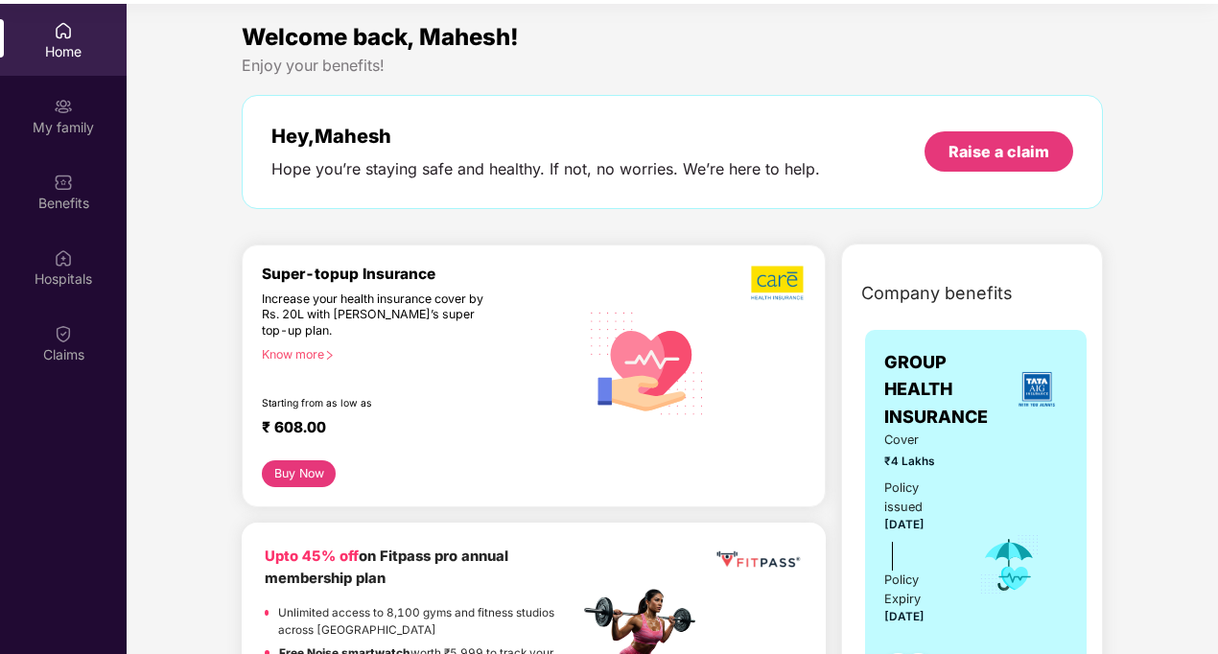
scroll to position [101, 0]
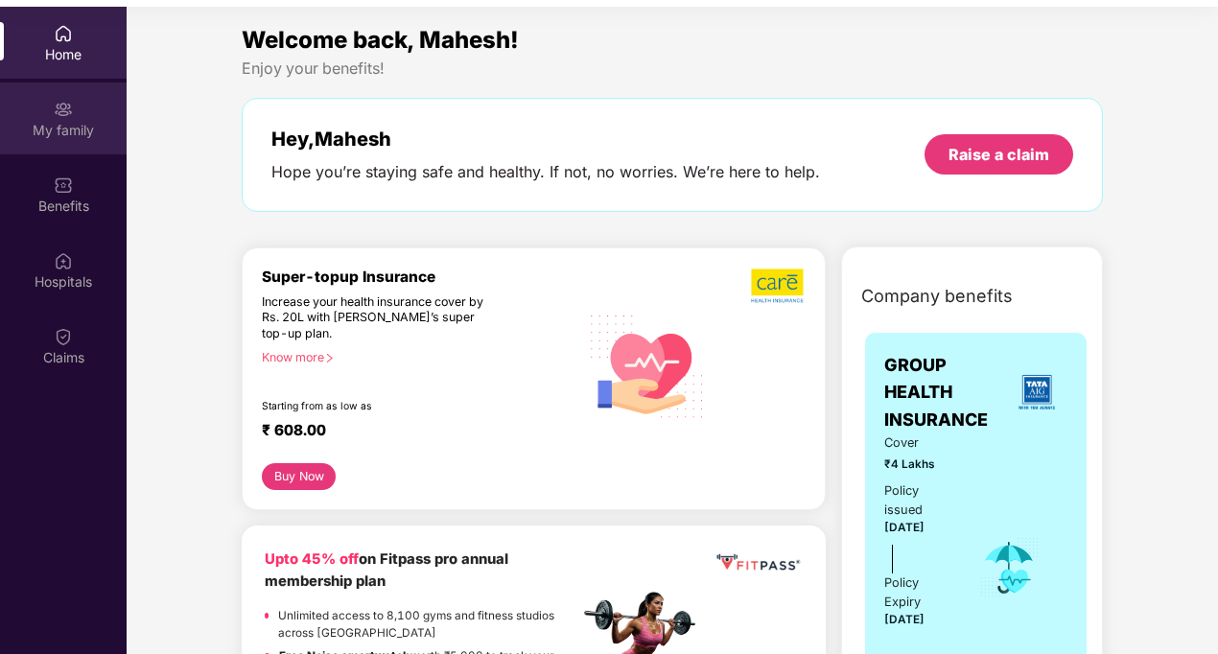
click at [58, 130] on div "My family" at bounding box center [63, 130] width 127 height 19
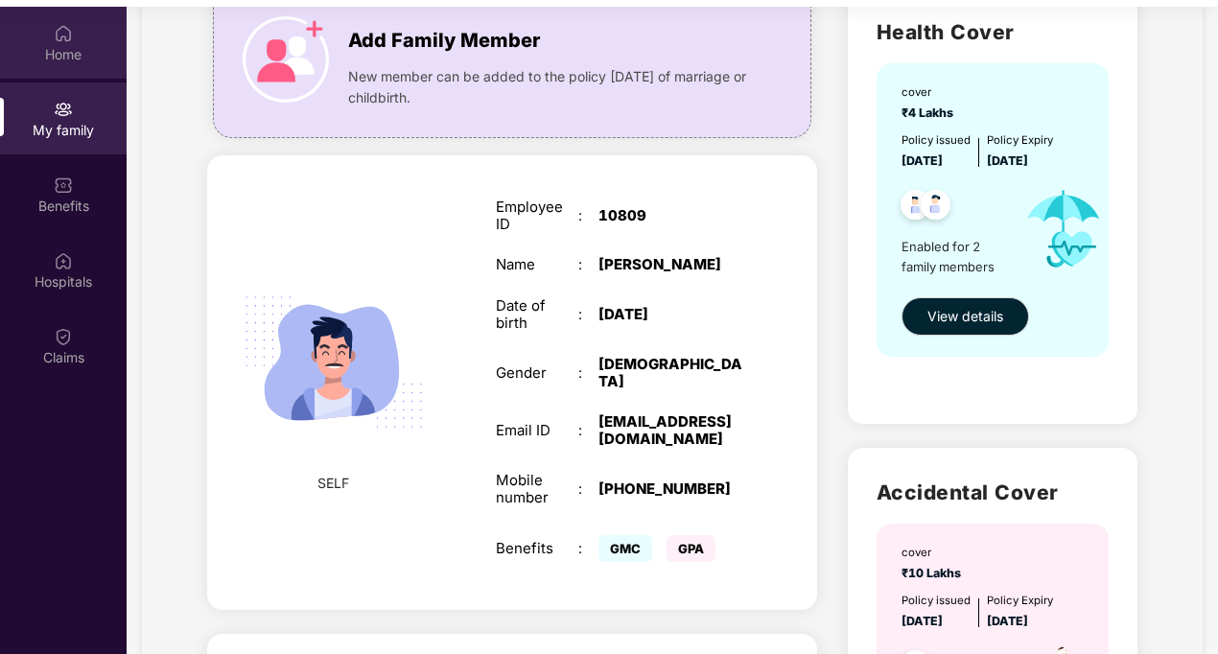
scroll to position [154, 0]
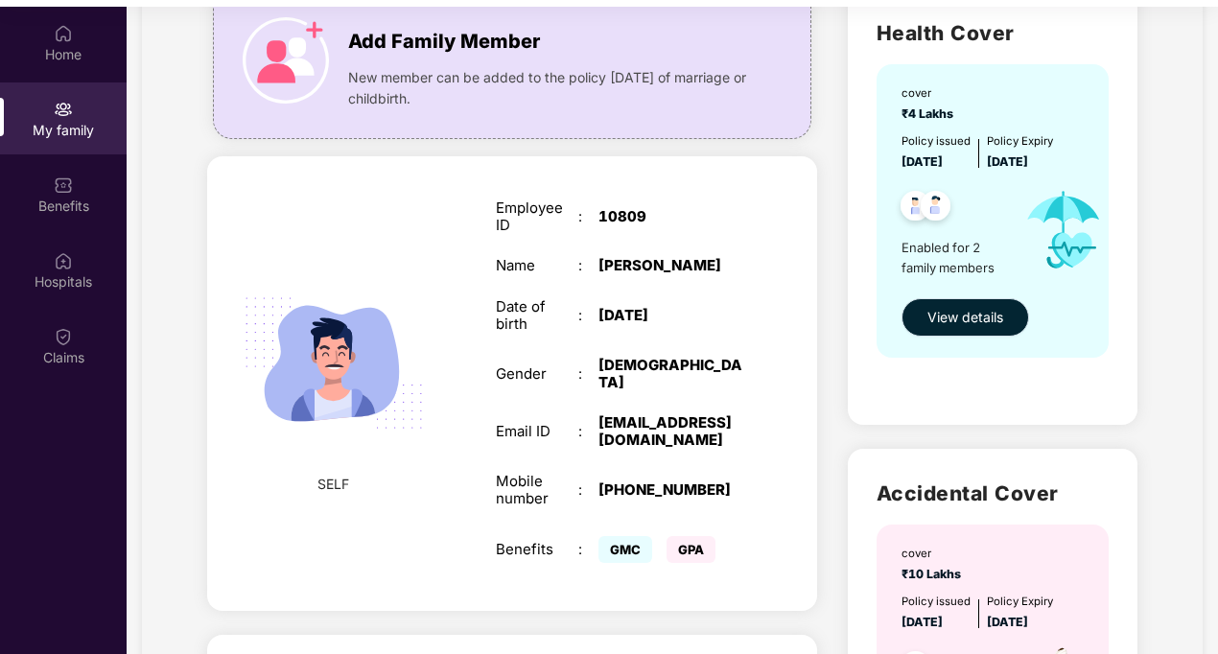
click at [933, 316] on span "View details" at bounding box center [966, 317] width 76 height 21
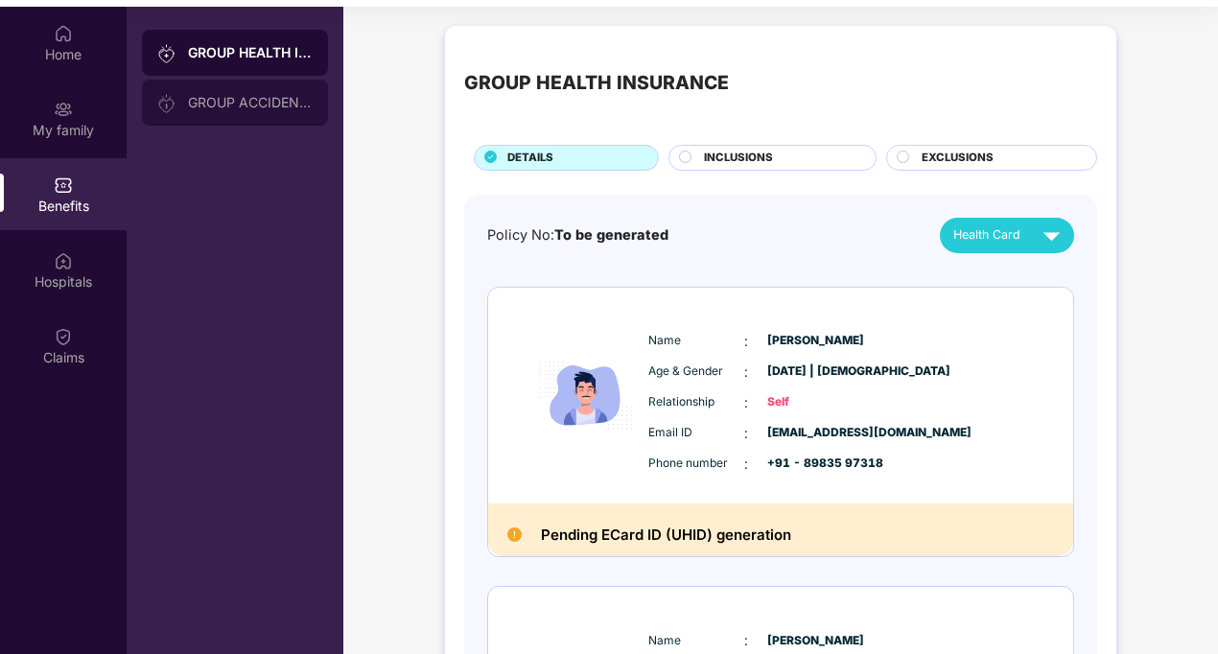
click at [191, 94] on div "GROUP ACCIDENTAL INSURANCE" at bounding box center [235, 103] width 186 height 46
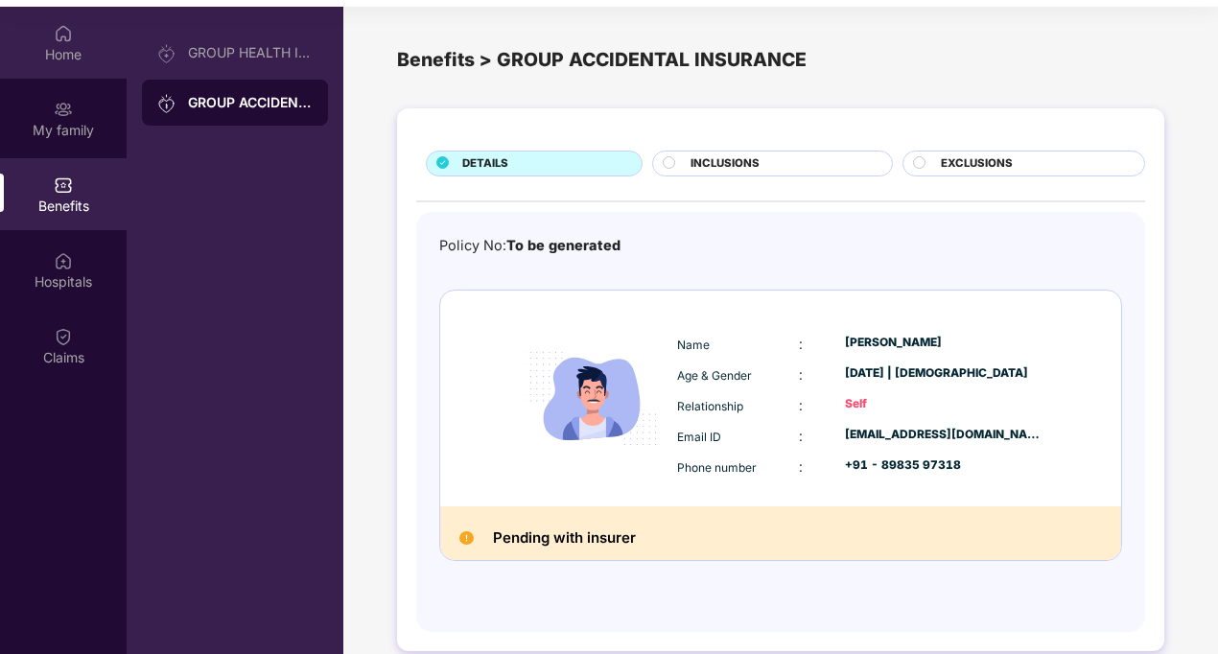
click at [83, 45] on div "Home" at bounding box center [63, 54] width 127 height 19
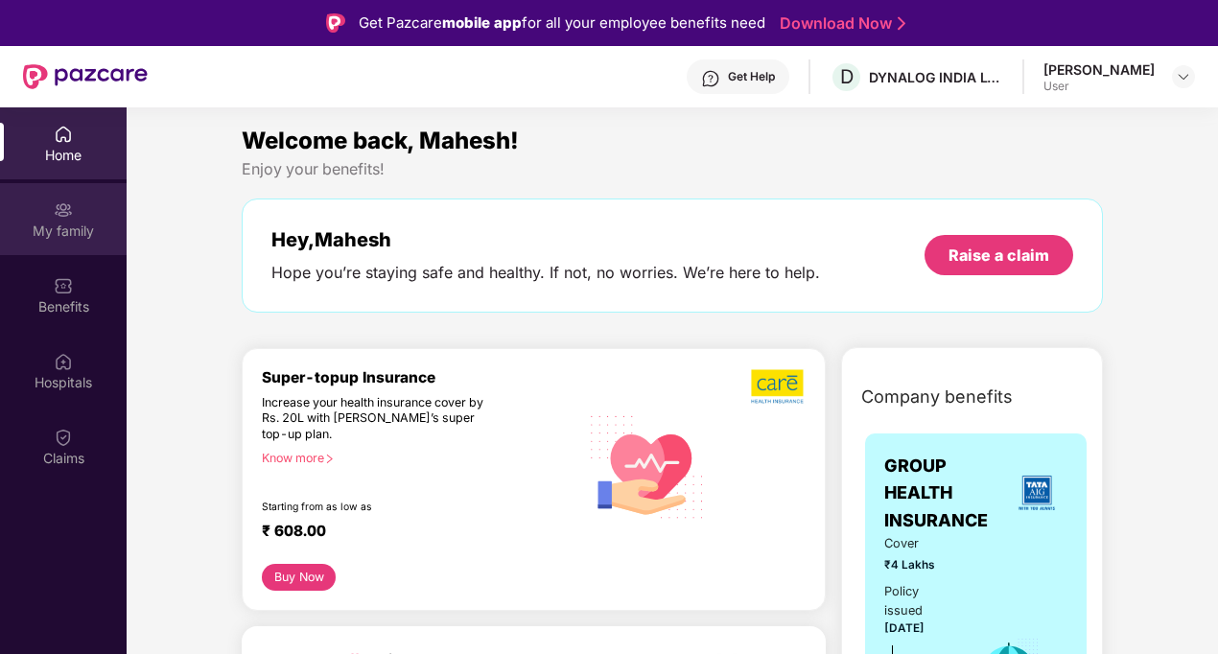
click at [73, 251] on div "My family" at bounding box center [63, 219] width 127 height 72
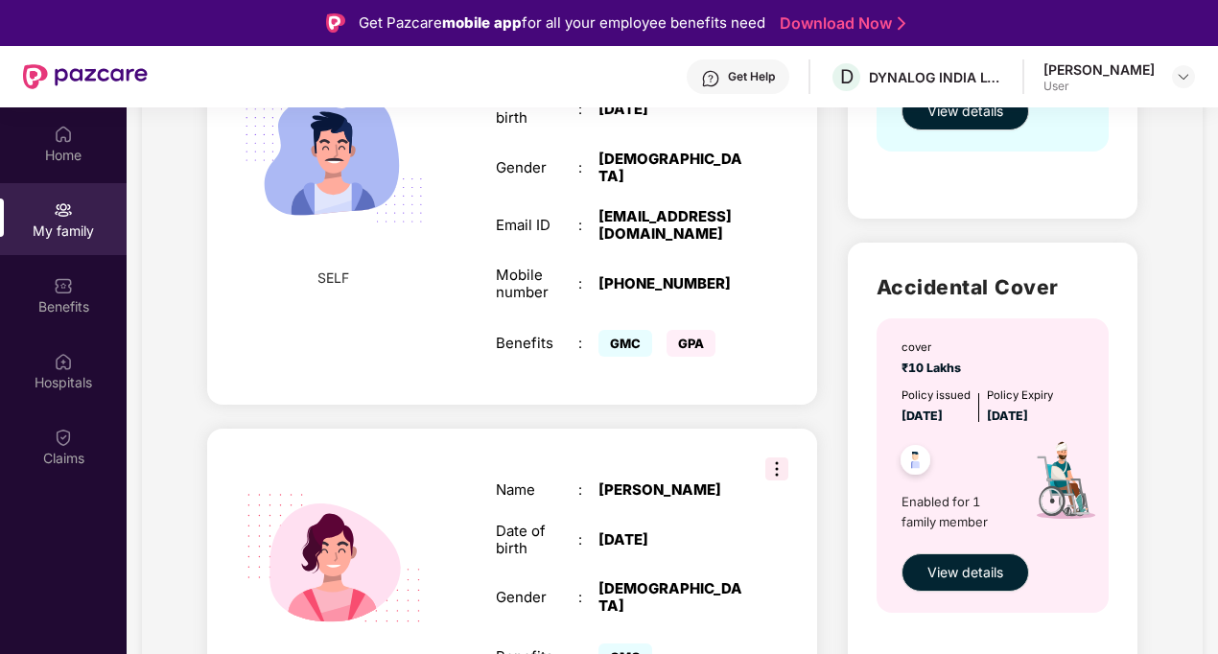
scroll to position [488, 0]
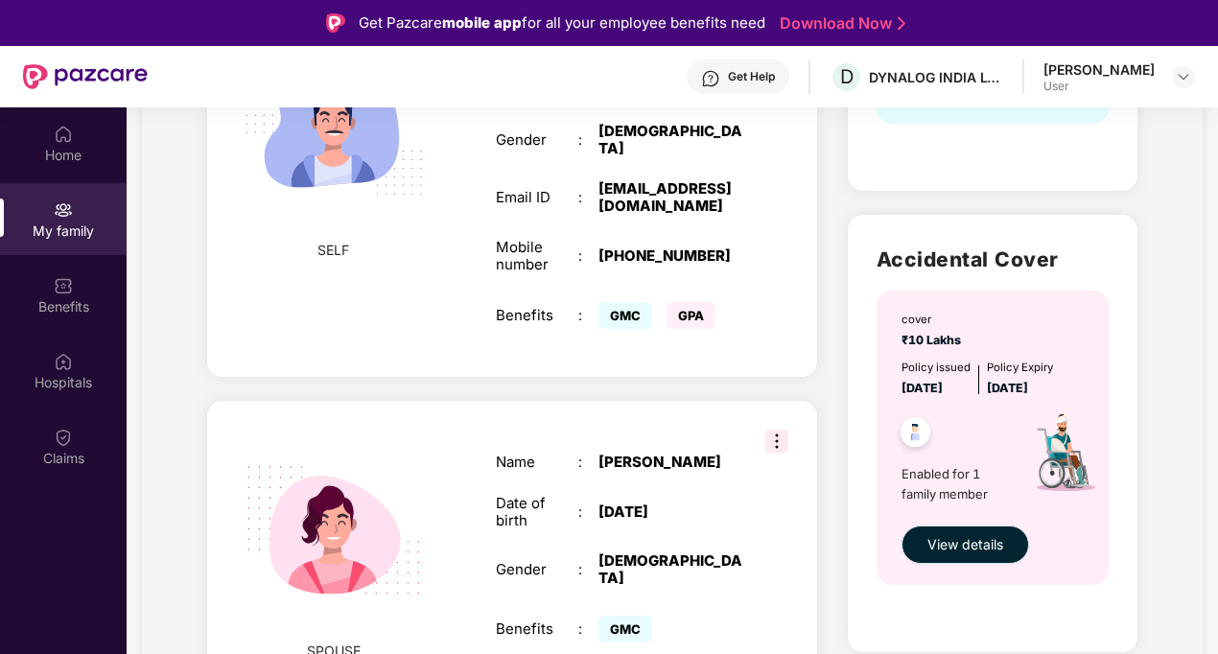
click at [937, 536] on span "View details" at bounding box center [966, 544] width 76 height 21
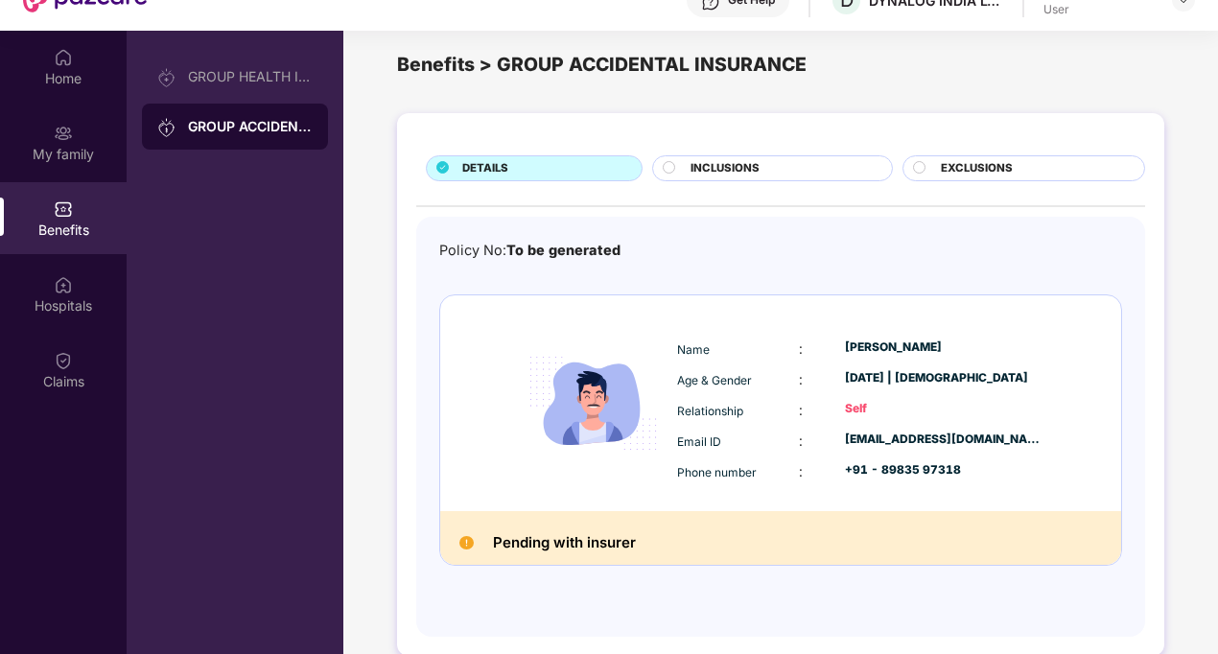
scroll to position [107, 0]
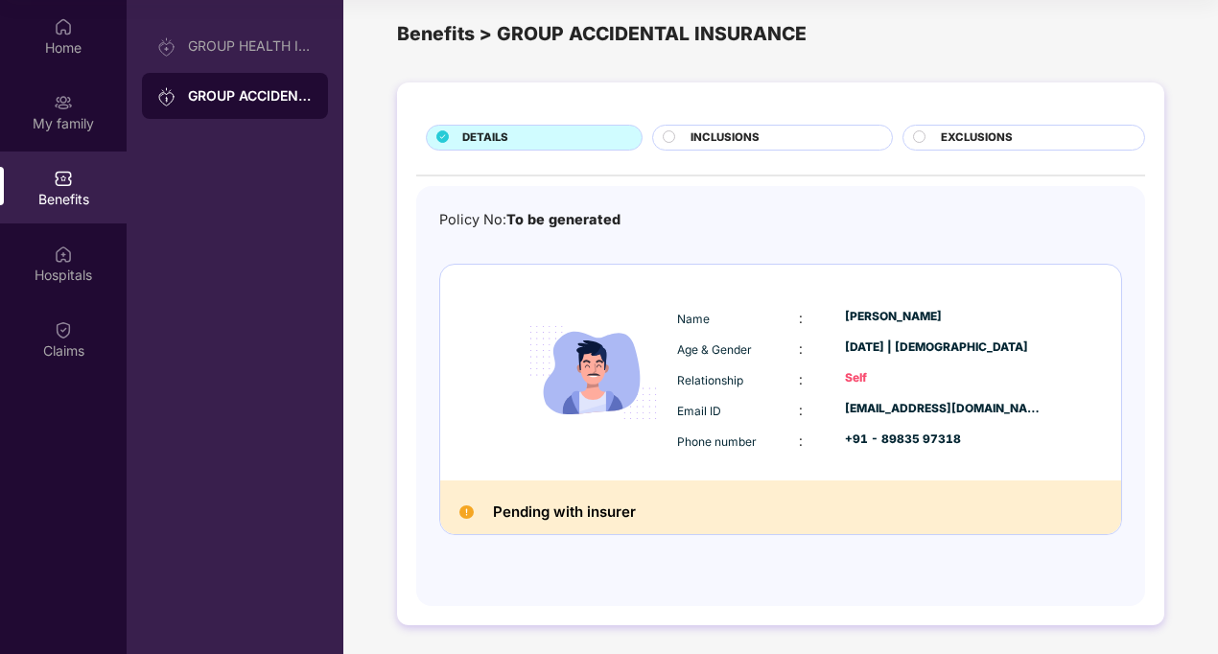
click at [656, 517] on div "Pending with insurer" at bounding box center [780, 508] width 681 height 54
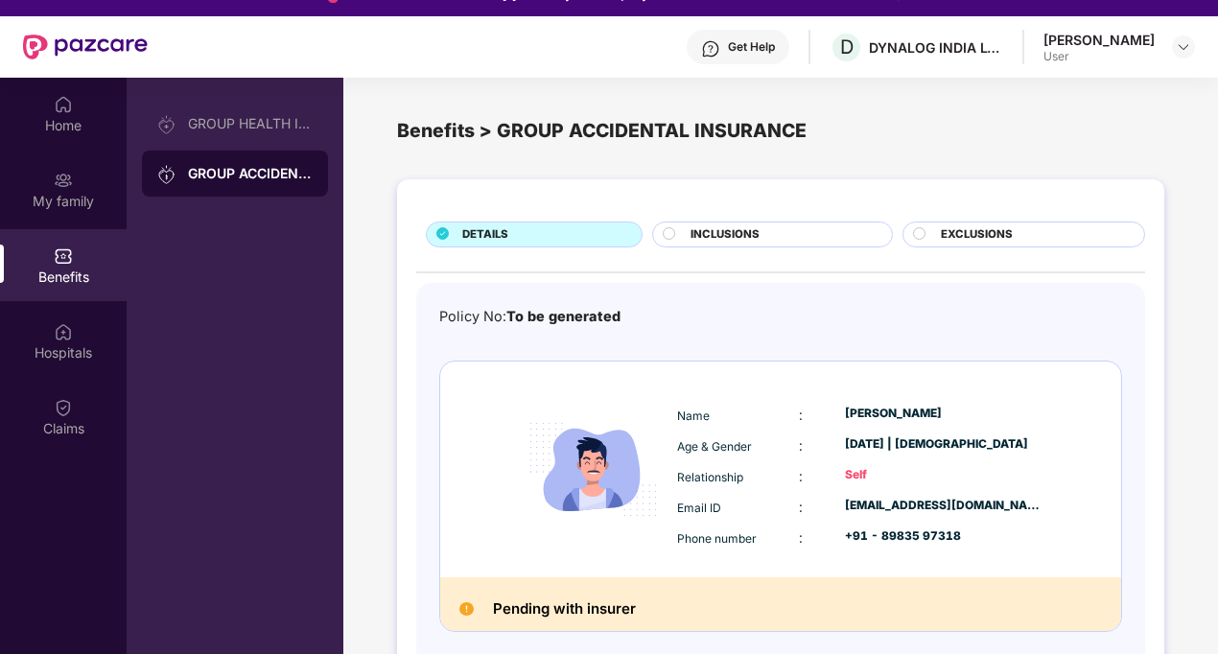
scroll to position [0, 0]
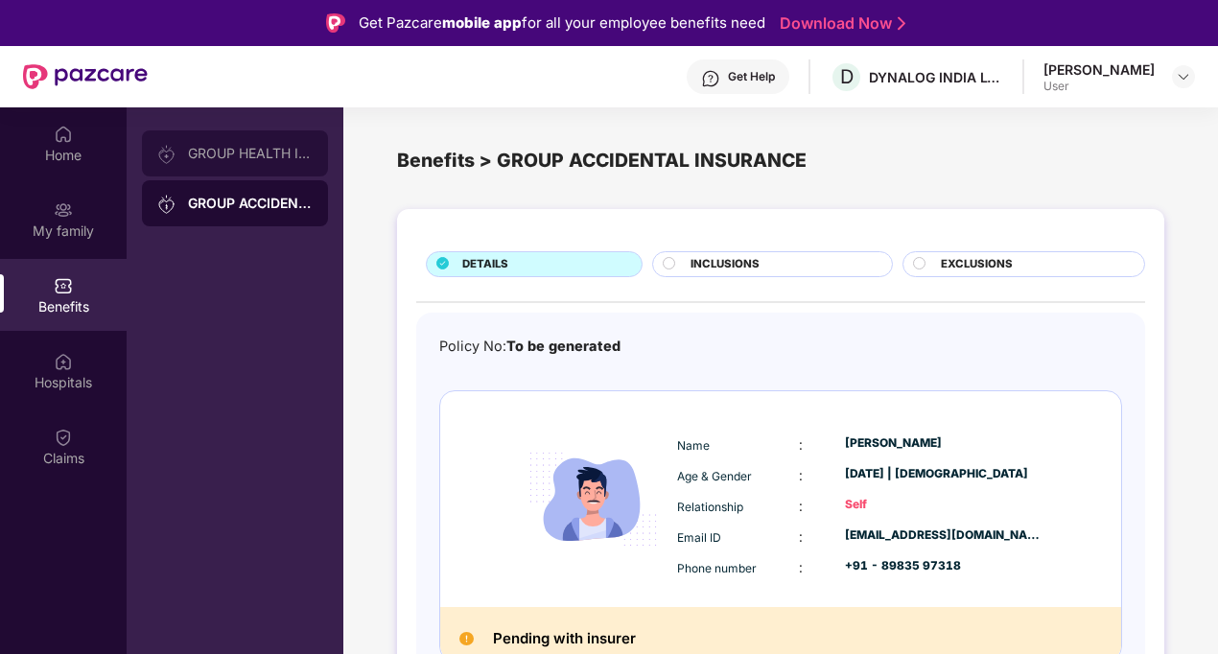
click at [220, 138] on div "GROUP HEALTH INSURANCE" at bounding box center [235, 153] width 186 height 46
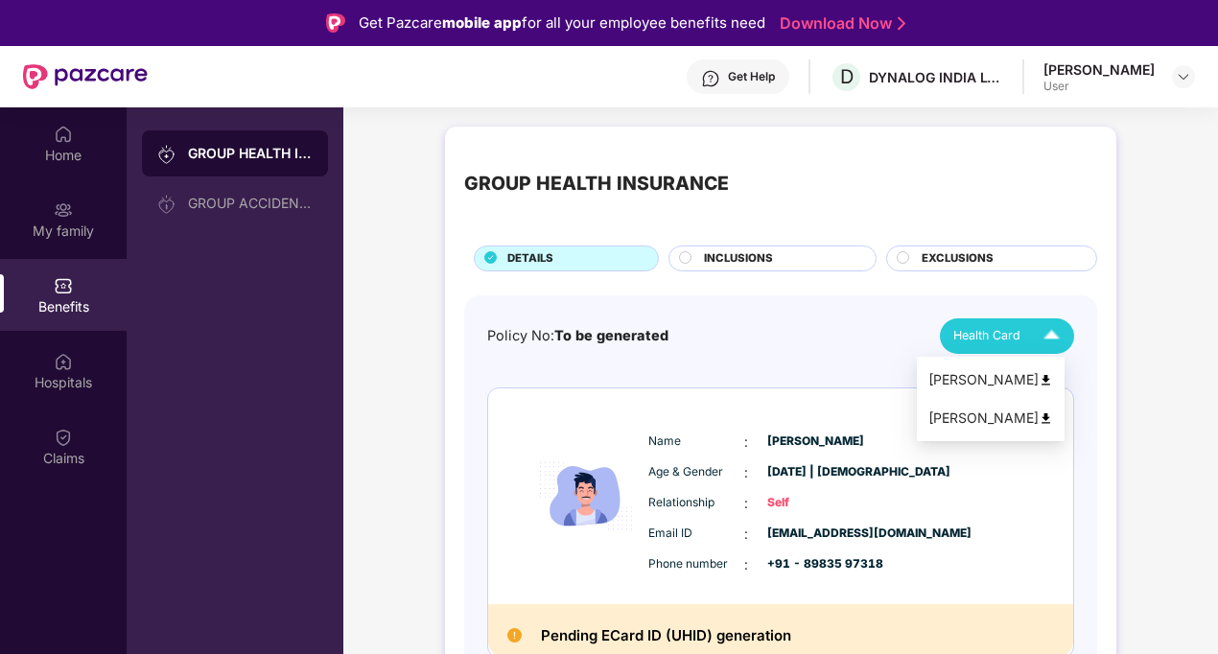
click at [1053, 382] on img at bounding box center [1046, 380] width 14 height 14
click at [1053, 422] on img at bounding box center [1046, 419] width 14 height 14
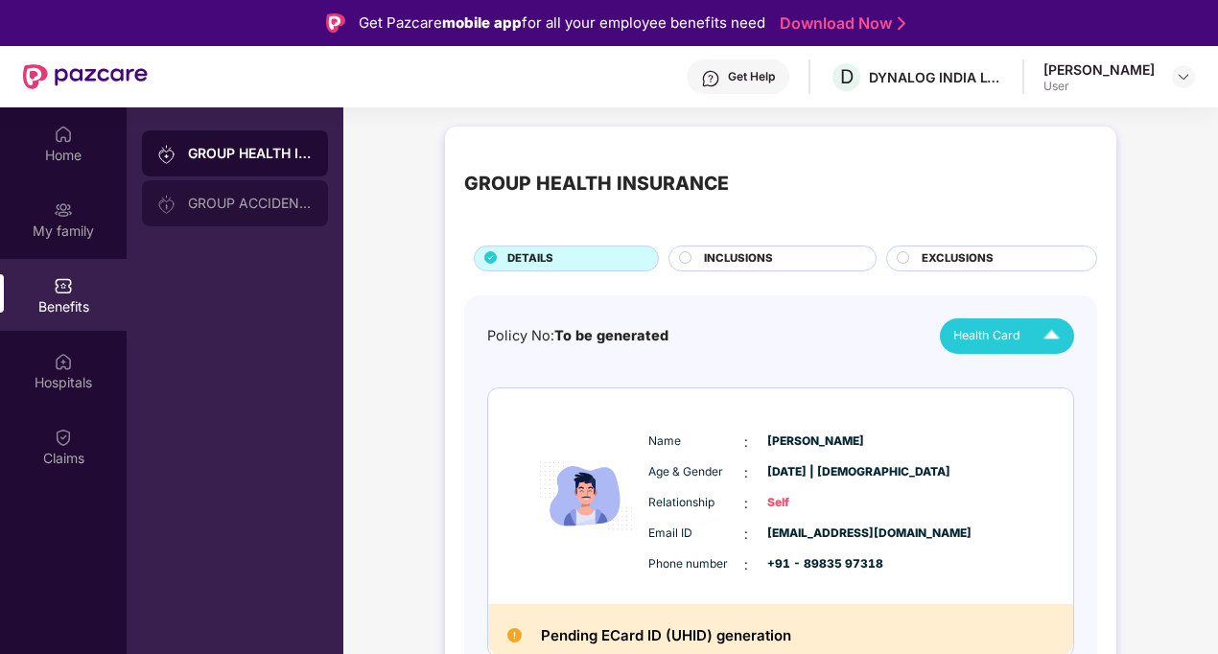
click at [219, 206] on div "GROUP ACCIDENTAL INSURANCE" at bounding box center [250, 203] width 125 height 15
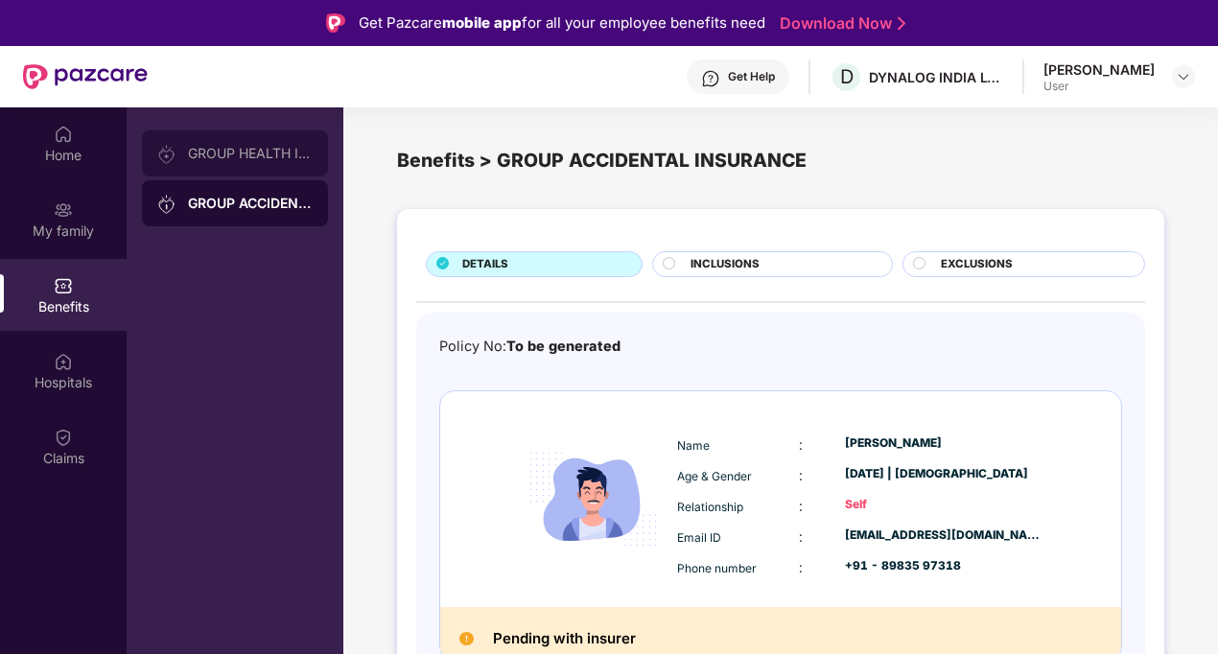
click at [230, 153] on div "GROUP HEALTH INSURANCE" at bounding box center [250, 153] width 125 height 15
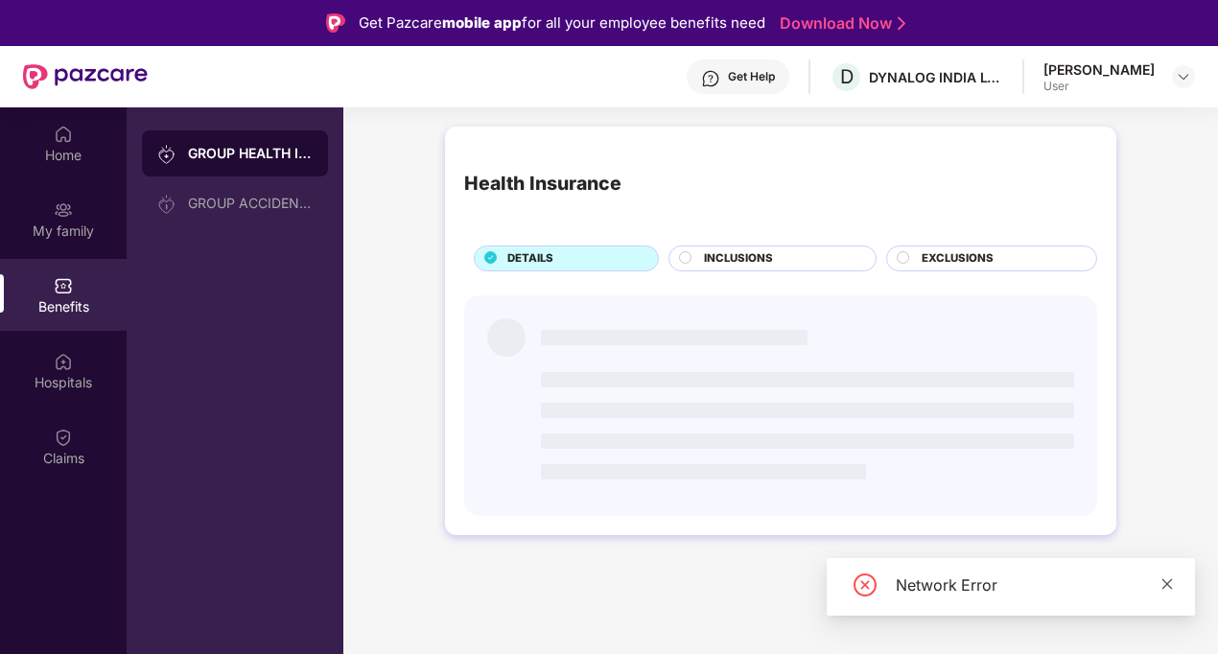
click at [1164, 580] on icon "close" at bounding box center [1168, 584] width 11 height 11
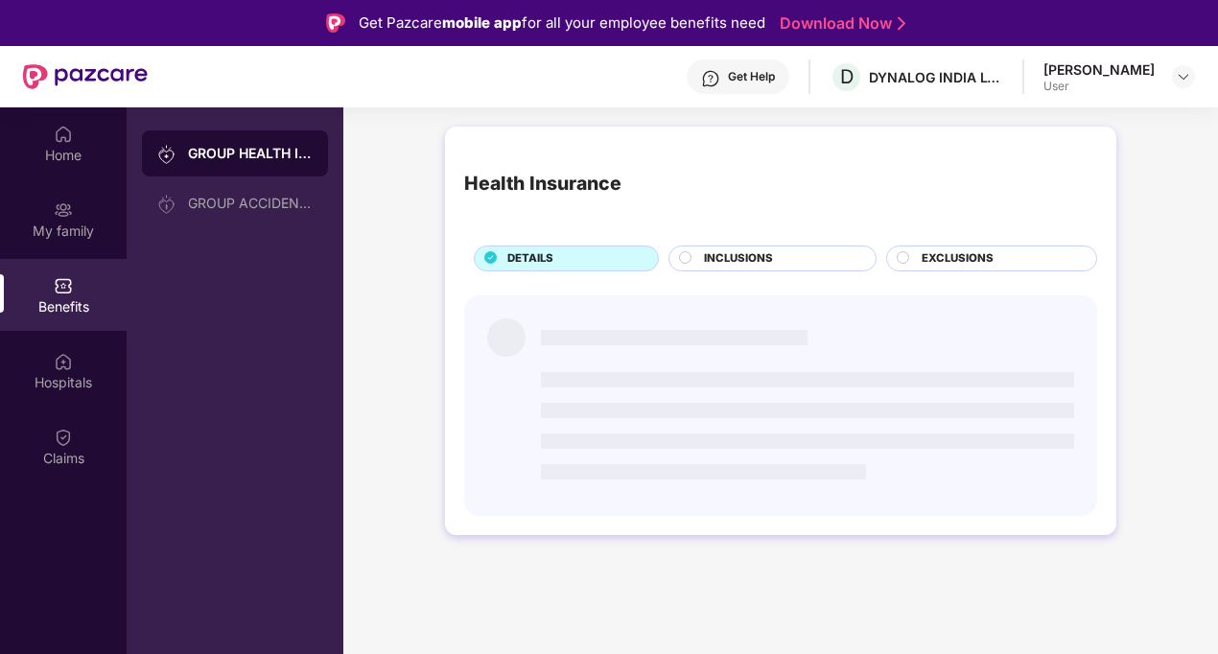
click at [259, 492] on div "GROUP HEALTH INSURANCE GROUP ACCIDENTAL INSURANCE" at bounding box center [235, 434] width 217 height 654
click at [247, 200] on div "GROUP ACCIDENTAL INSURANCE" at bounding box center [250, 203] width 125 height 15
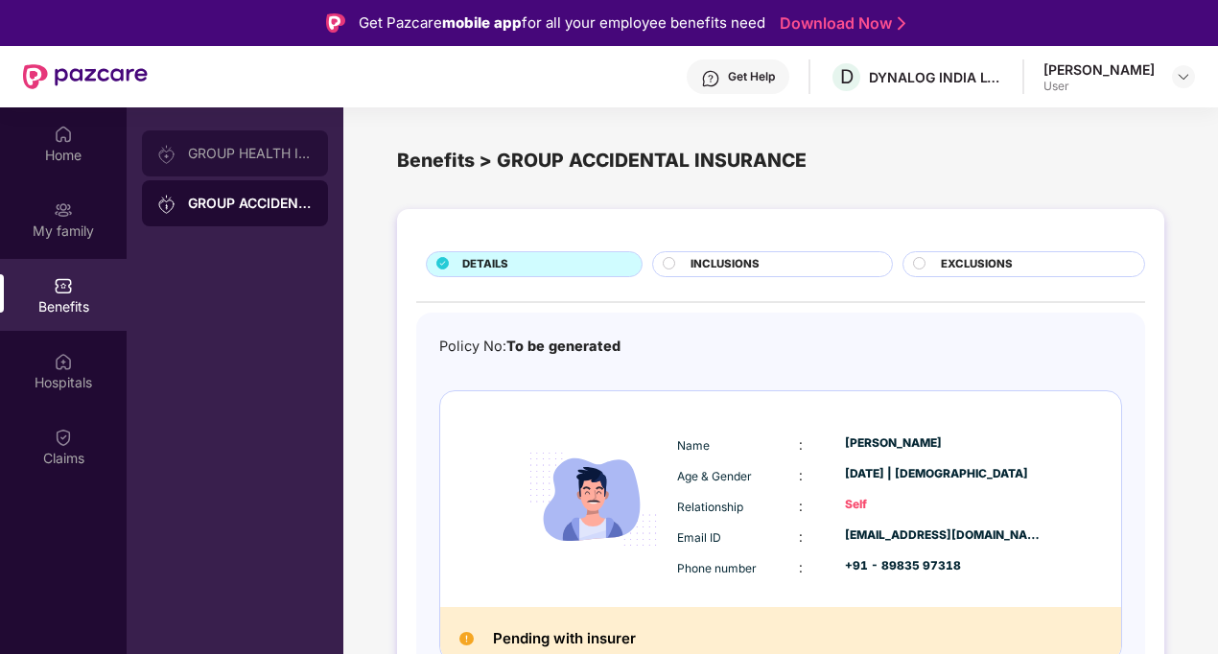
click at [249, 148] on div "GROUP HEALTH INSURANCE" at bounding box center [250, 153] width 125 height 15
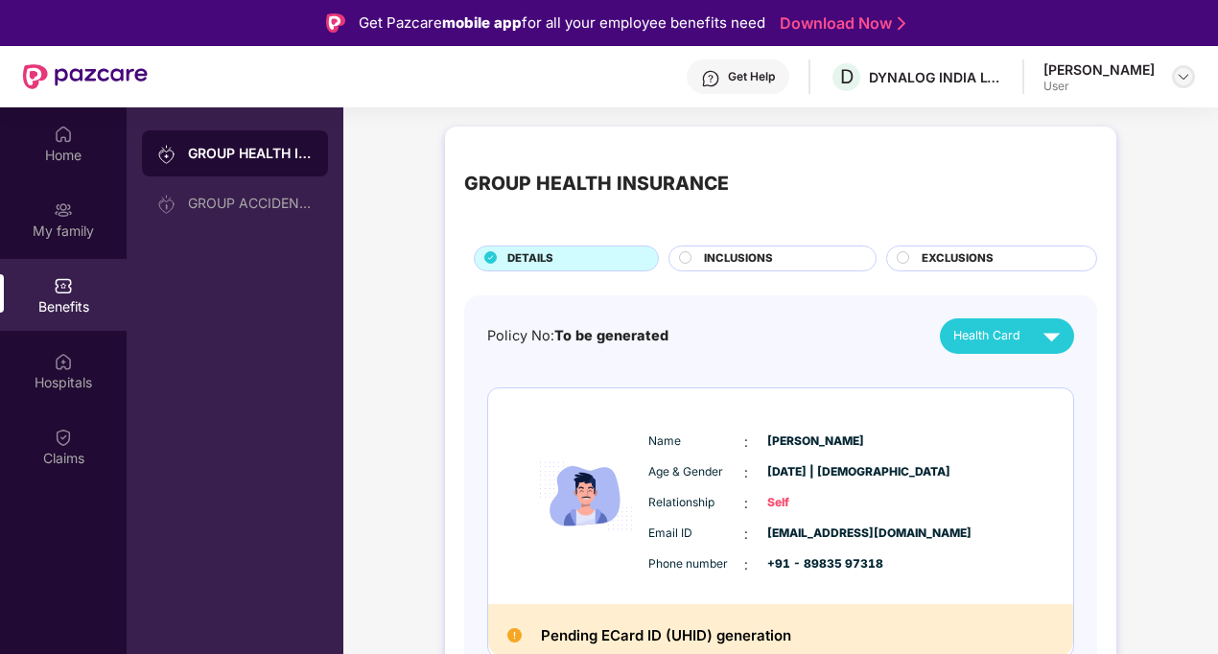
click at [1183, 74] on img at bounding box center [1183, 76] width 15 height 15
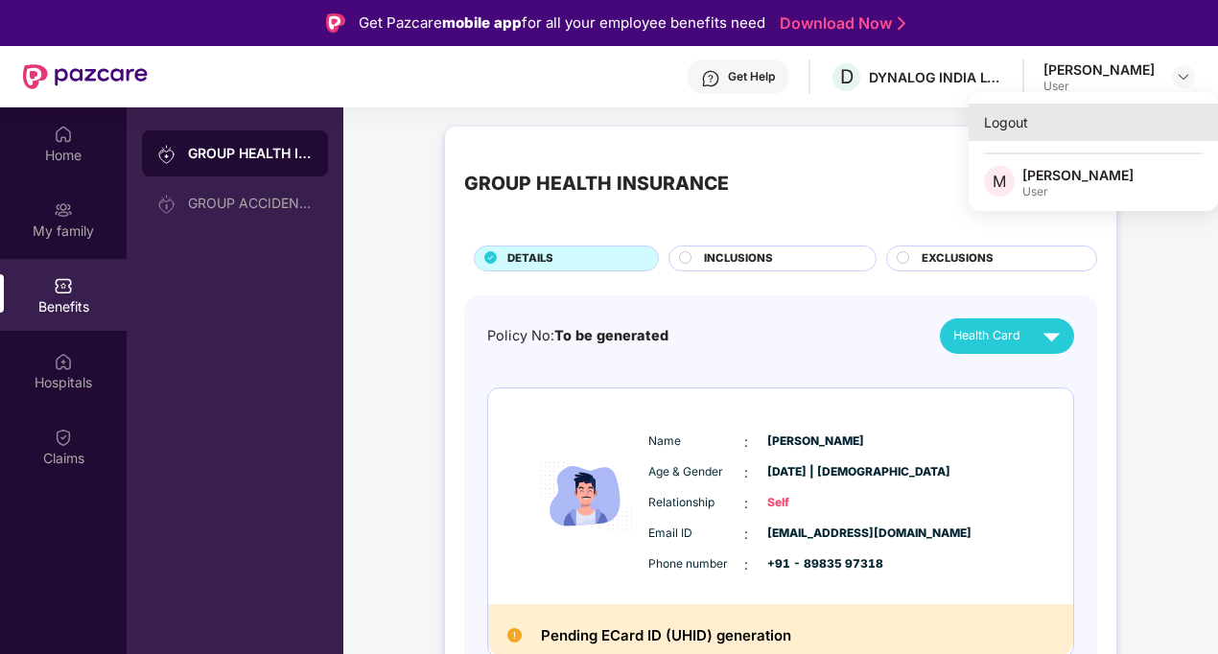
click at [1043, 130] on div "Logout" at bounding box center [1093, 122] width 249 height 37
